Goal: Task Accomplishment & Management: Manage account settings

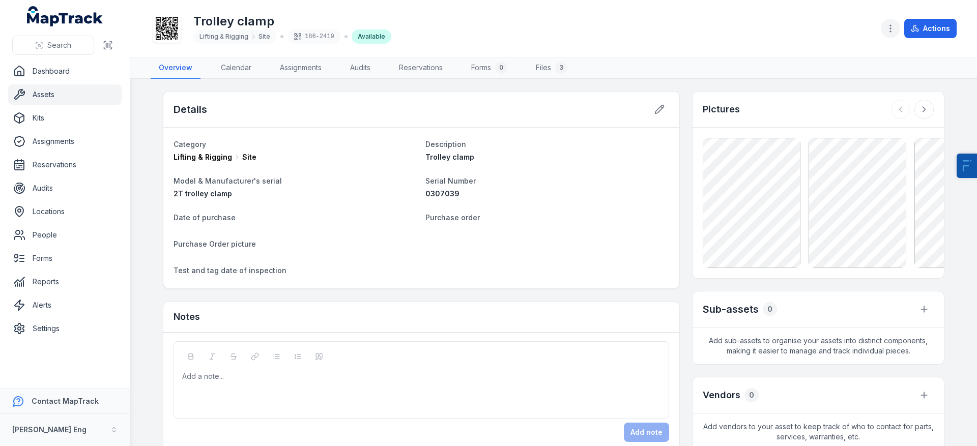
click at [895, 30] on icon "button" at bounding box center [890, 28] width 10 height 10
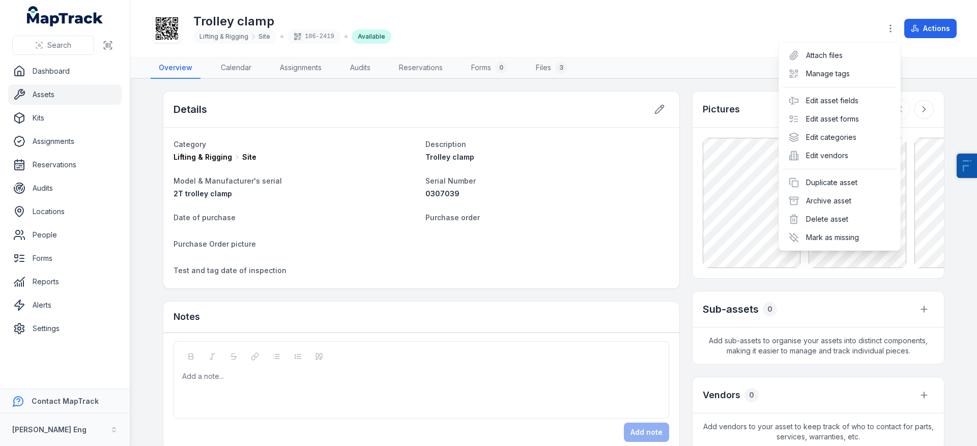
click at [566, 163] on div "Toggle Navigation Trolley clamp Lifting & Rigging Site 186-2419 Available Actio…" at bounding box center [553, 223] width 846 height 446
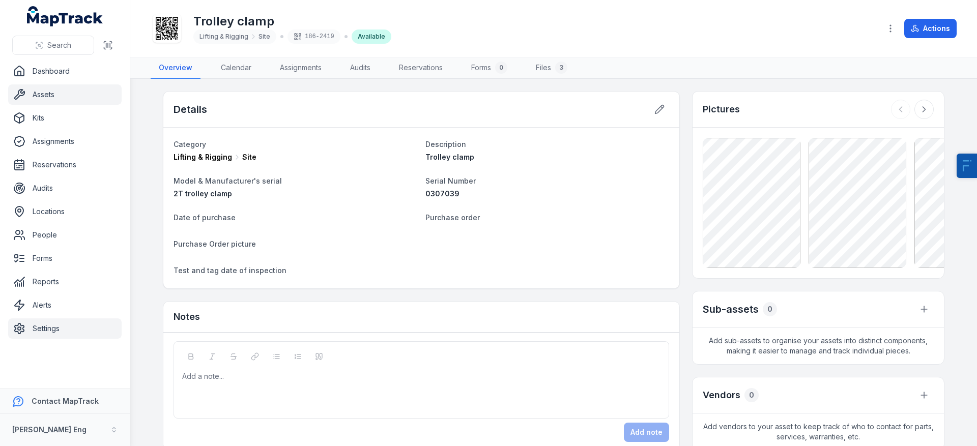
click at [41, 329] on link "Settings" at bounding box center [64, 328] width 113 height 20
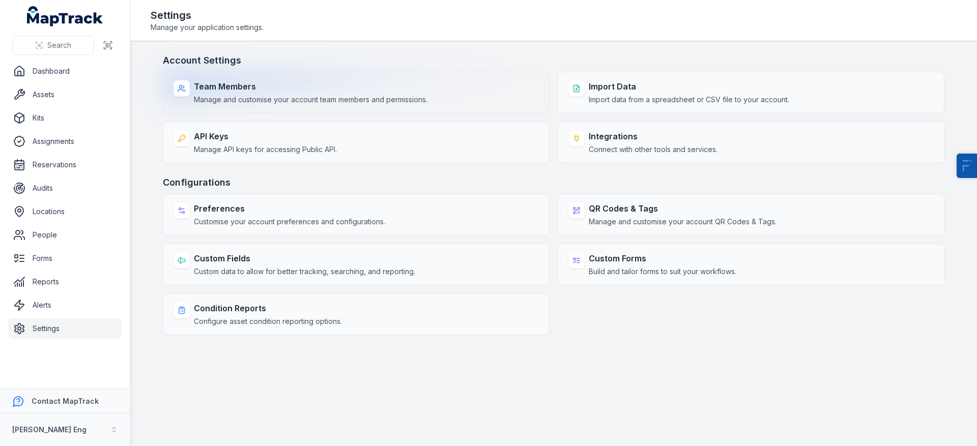
click at [285, 104] on span "Manage and customise your account team members and permissions." at bounding box center [310, 100] width 233 height 10
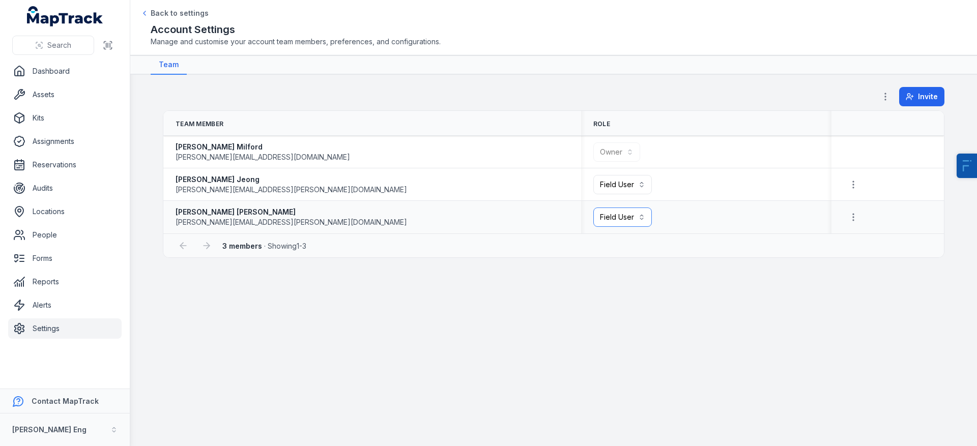
click at [619, 211] on button "Field User ******" at bounding box center [622, 217] width 58 height 19
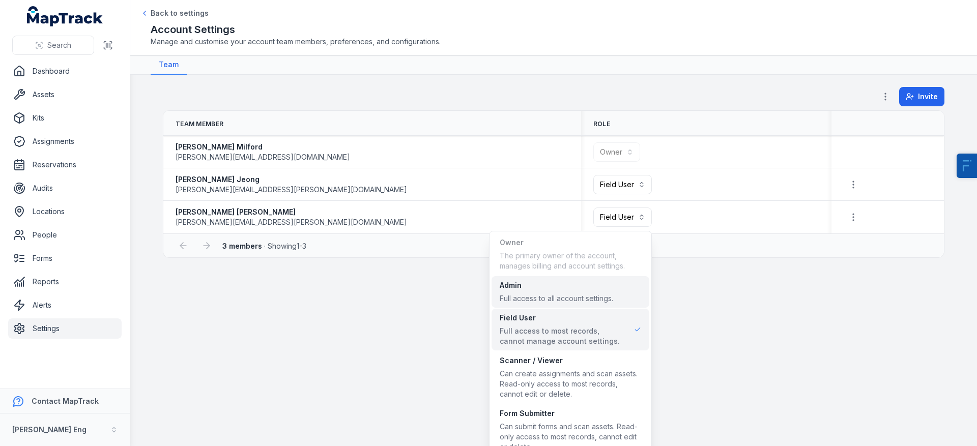
click at [538, 304] on div "Admin Full access to all account settings." at bounding box center [570, 292] width 158 height 32
